Goal: Information Seeking & Learning: Check status

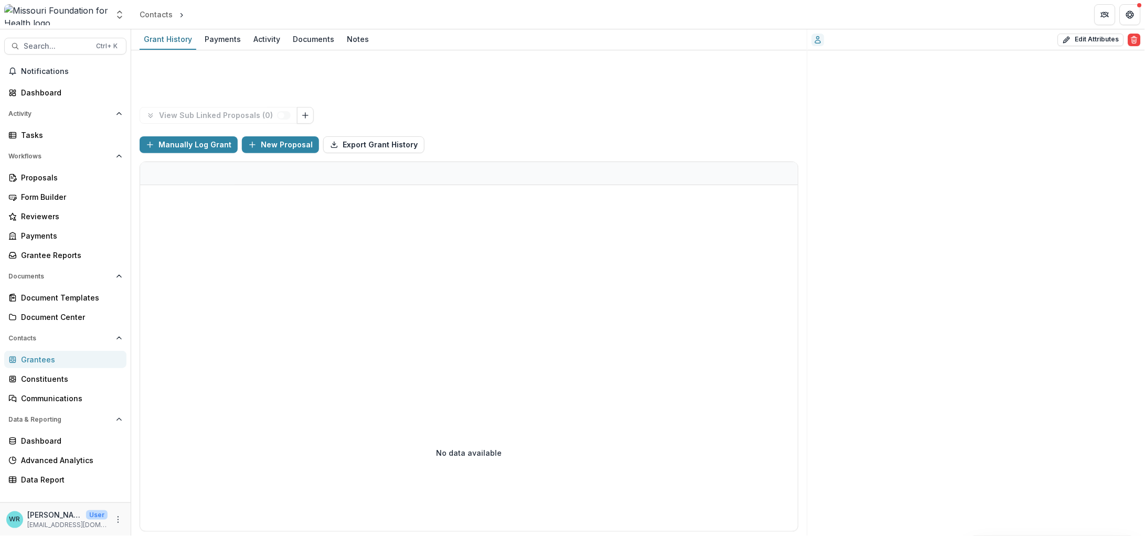
click at [272, 41] on div "Activity" at bounding box center [266, 38] width 35 height 15
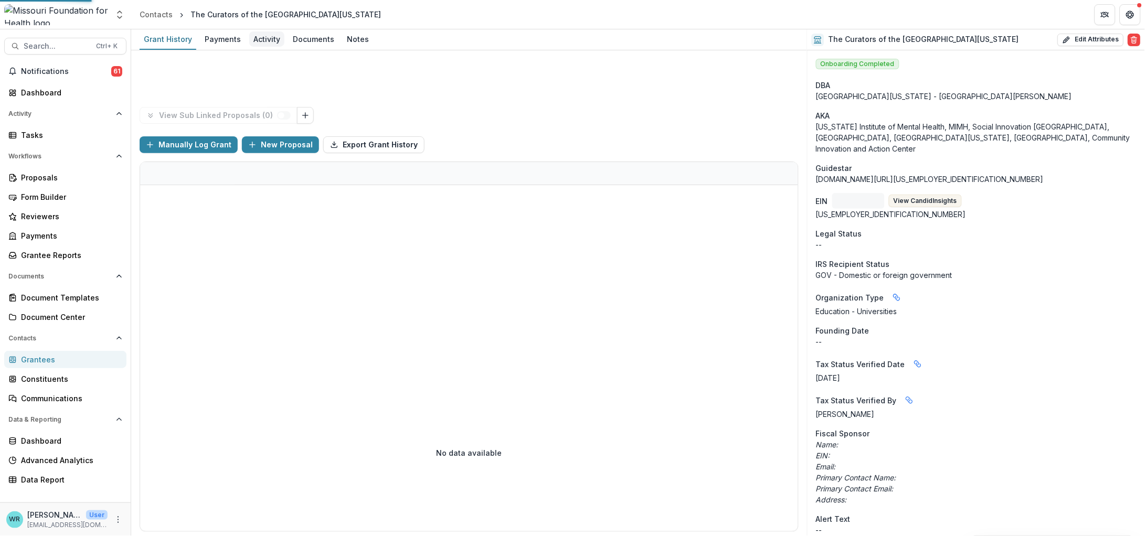
click at [251, 37] on div "Activity" at bounding box center [266, 38] width 35 height 15
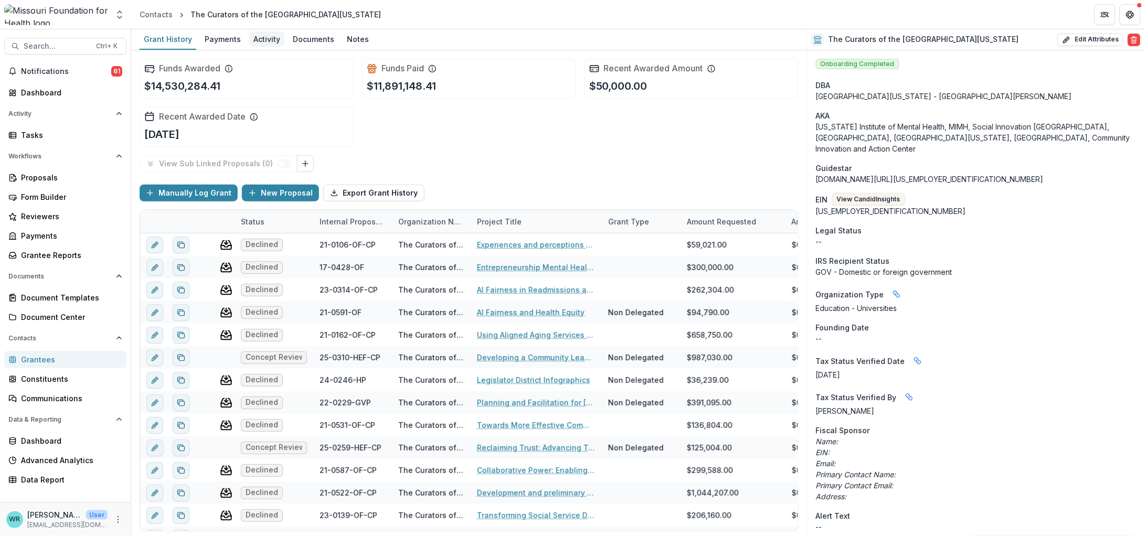
click at [259, 29] on link "Activity" at bounding box center [266, 39] width 35 height 20
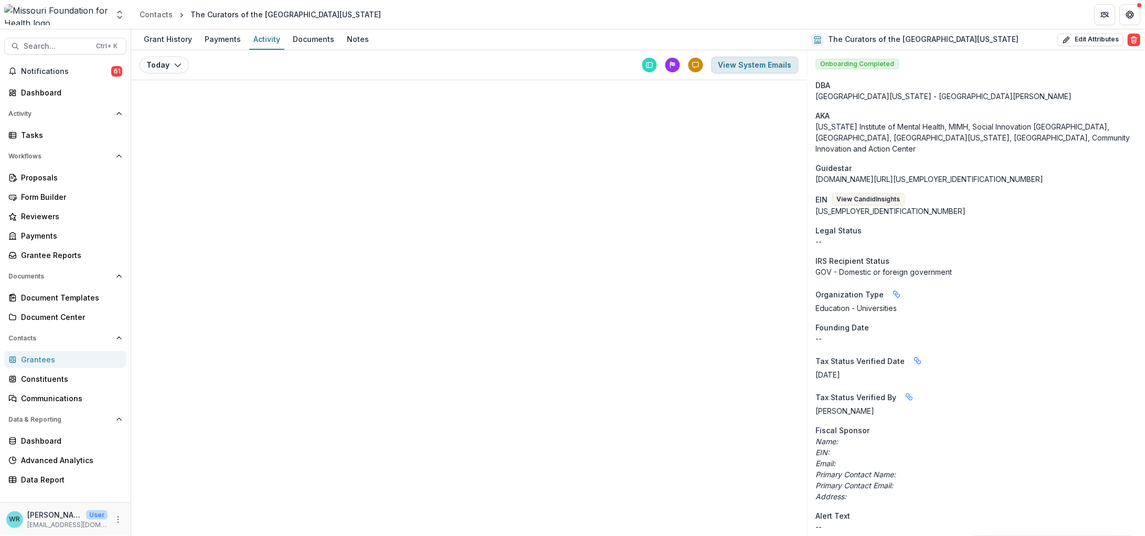
click at [779, 69] on button "View System Emails" at bounding box center [755, 65] width 87 height 17
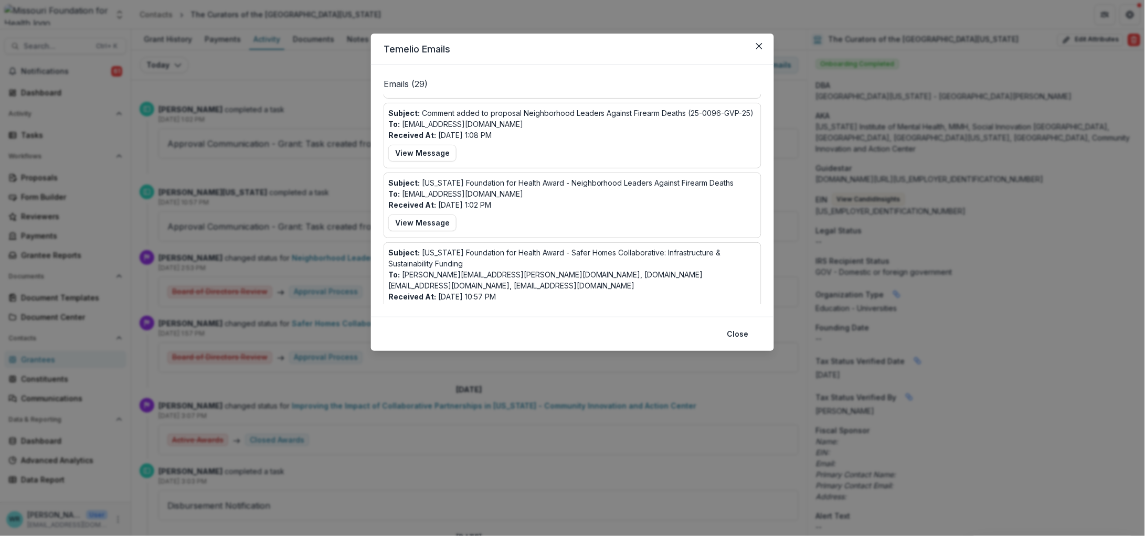
scroll to position [162, 0]
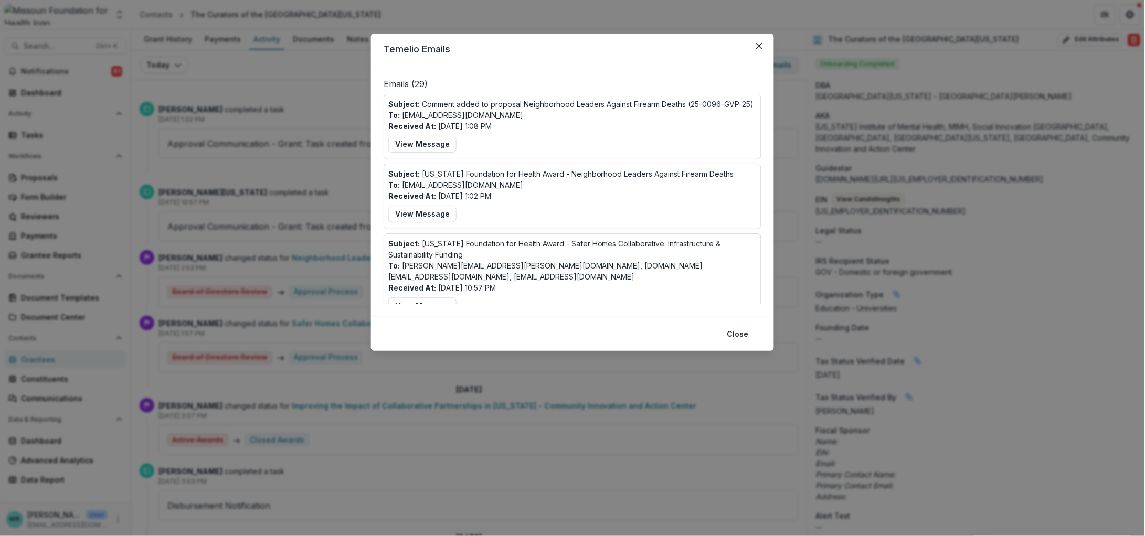
drag, startPoint x: 426, startPoint y: 213, endPoint x: 93, endPoint y: 515, distance: 449.6
click at [426, 213] on button "View Message" at bounding box center [422, 214] width 68 height 17
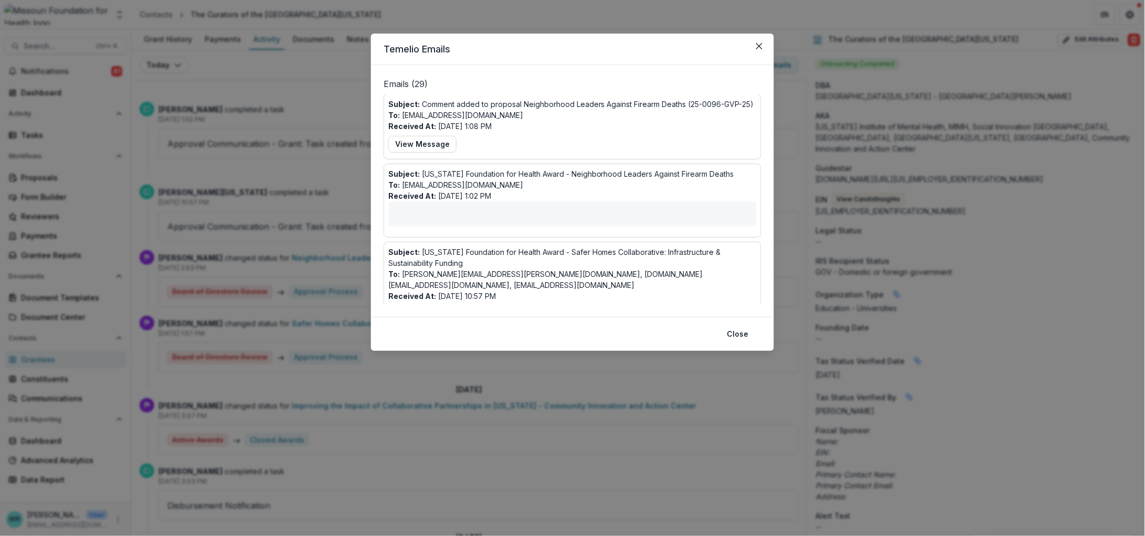
scroll to position [170, 0]
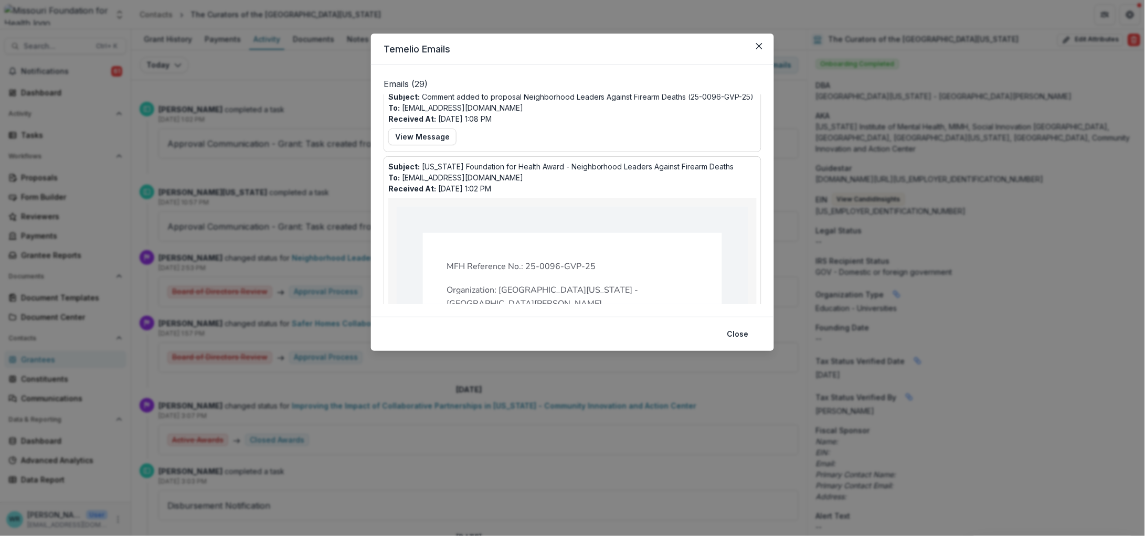
click at [770, 48] on header "Temelio Emails" at bounding box center [572, 49] width 403 height 31
click at [768, 48] on header "Temelio Emails" at bounding box center [572, 49] width 403 height 31
click at [733, 334] on button "Close" at bounding box center [738, 334] width 34 height 17
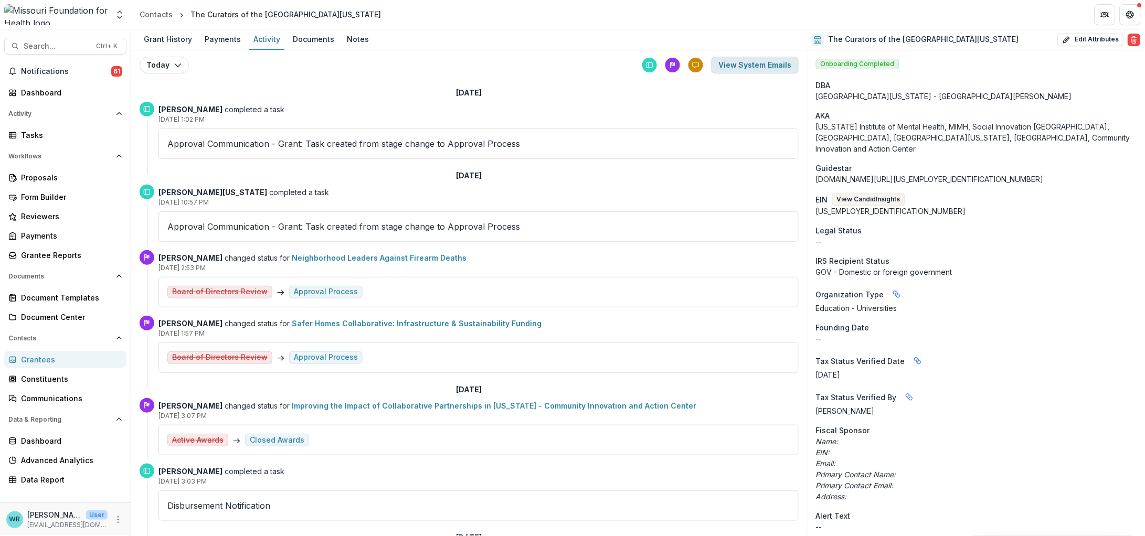
click at [768, 63] on button "View System Emails" at bounding box center [755, 65] width 87 height 17
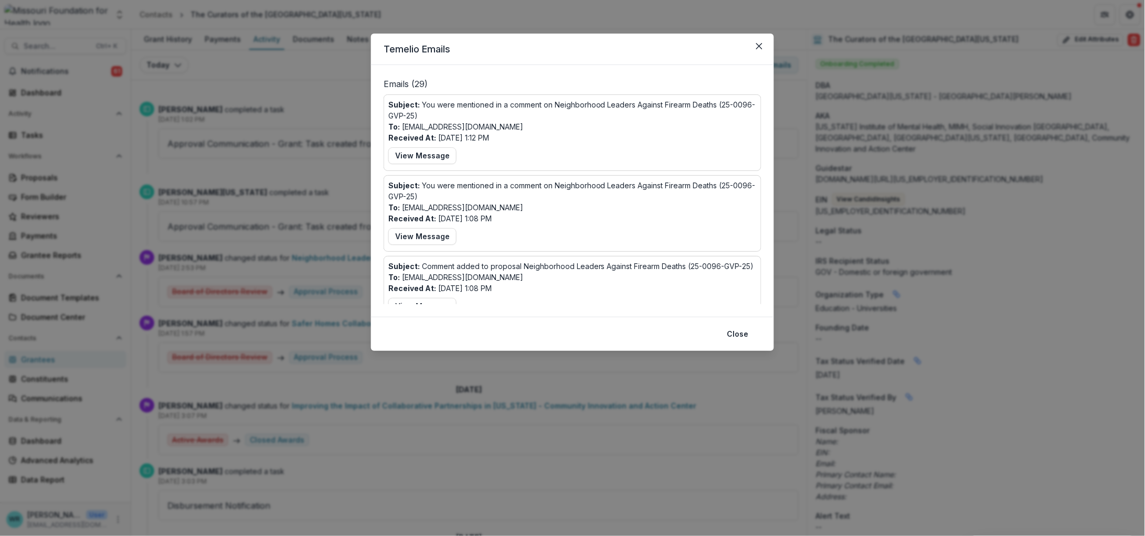
drag, startPoint x: 732, startPoint y: 326, endPoint x: 918, endPoint y: 535, distance: 279.5
click at [732, 326] on button "Close" at bounding box center [738, 334] width 34 height 17
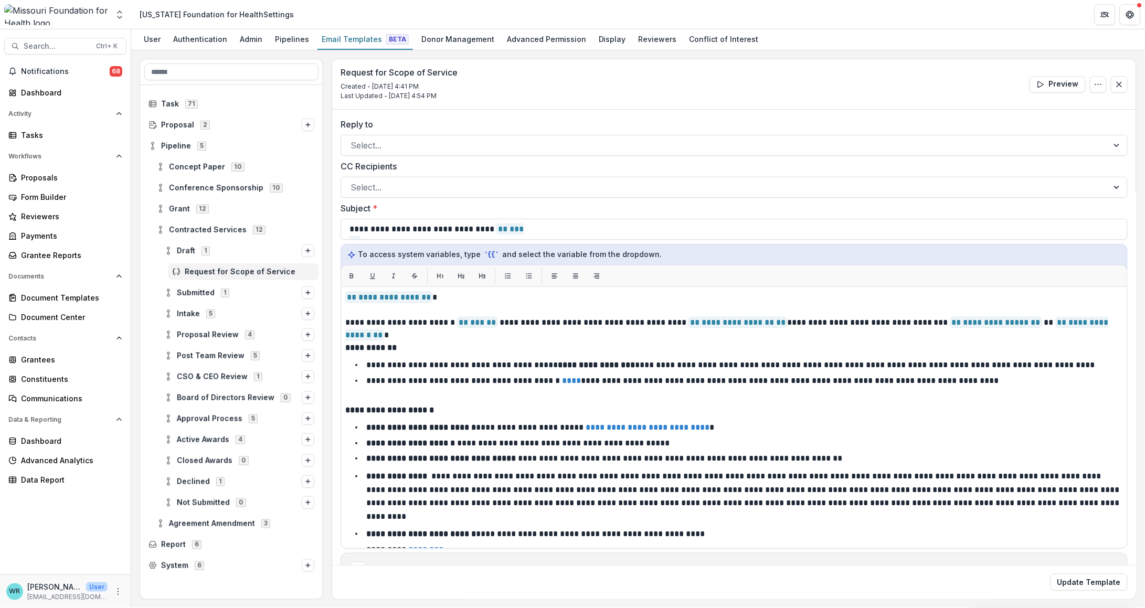
drag, startPoint x: 38, startPoint y: 28, endPoint x: 1144, endPoint y: 184, distance: 1117.2
drag, startPoint x: 1144, startPoint y: 184, endPoint x: 941, endPoint y: 41, distance: 247.8
click at [941, 41] on div "User Authentication Admin Pipelines Email Templates Beta Donor Management Advan…" at bounding box center [638, 39] width 1014 height 21
